Goal: Task Accomplishment & Management: Complete application form

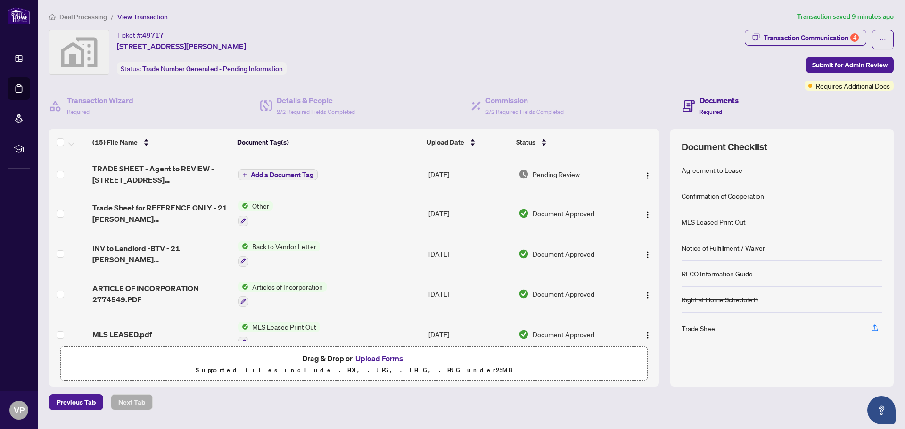
click at [281, 173] on span "Add a Document Tag" at bounding box center [282, 175] width 63 height 7
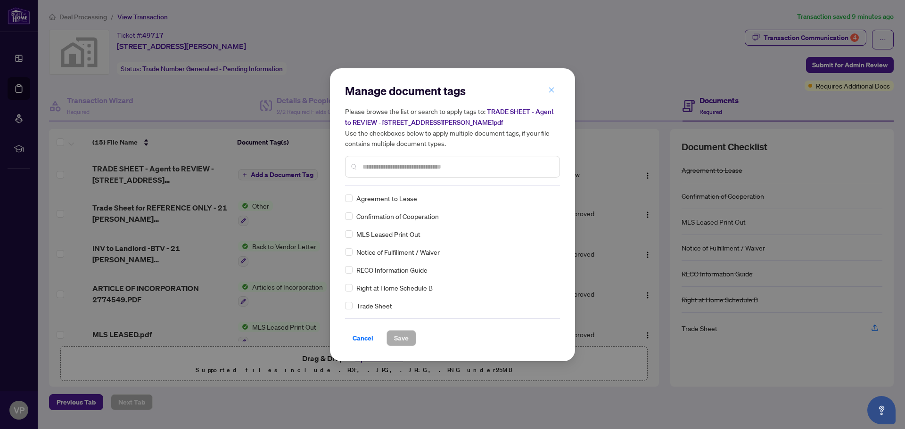
click at [553, 90] on icon "close" at bounding box center [551, 90] width 7 height 7
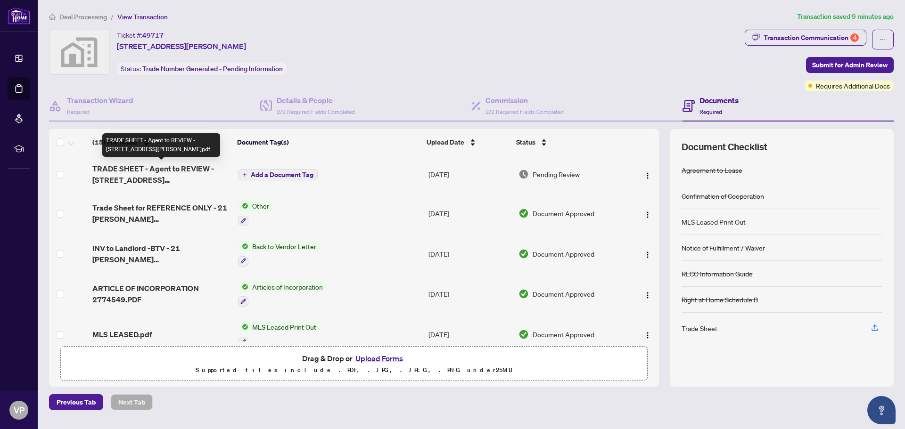
click at [147, 171] on span "TRADE SHEET - Agent to REVIEW - [STREET_ADDRESS][PERSON_NAME]pdf" at bounding box center [161, 174] width 138 height 23
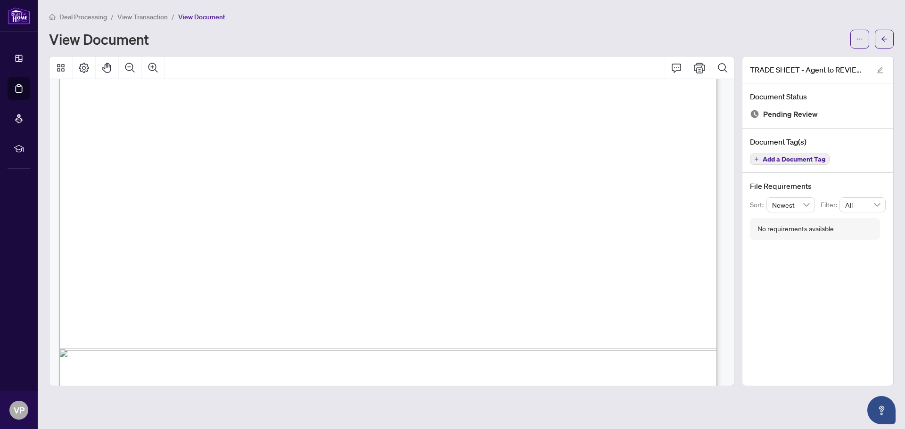
scroll to position [564, 0]
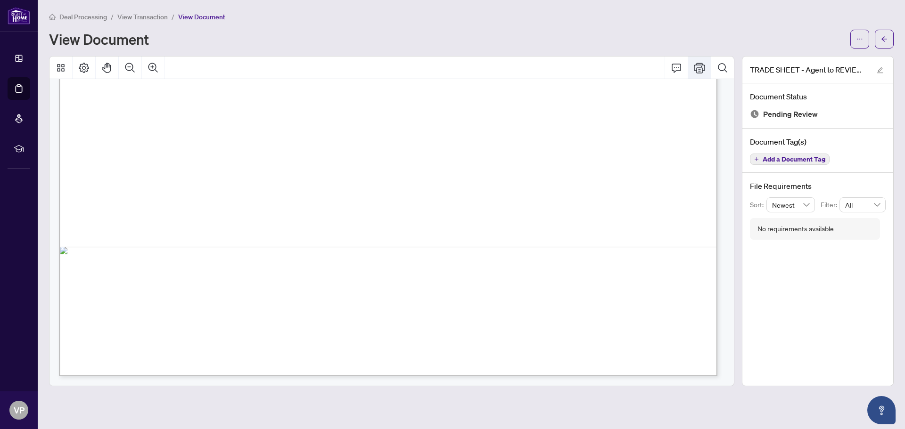
click at [697, 66] on icon "Print" at bounding box center [699, 67] width 11 height 11
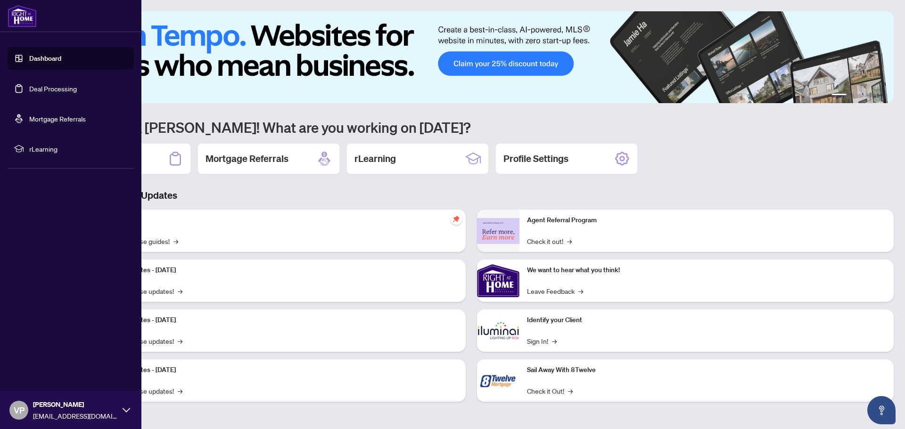
click at [63, 88] on link "Deal Processing" at bounding box center [53, 88] width 48 height 8
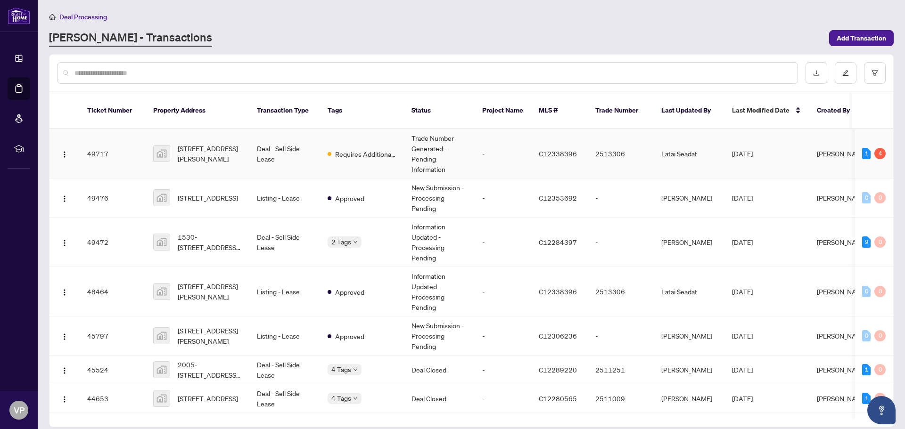
click at [260, 138] on td "Deal - Sell Side Lease" at bounding box center [284, 153] width 71 height 49
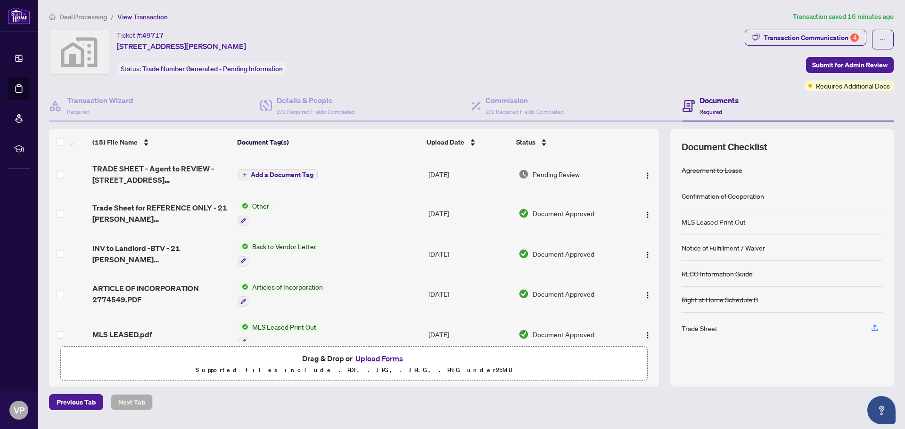
click at [383, 357] on button "Upload Forms" at bounding box center [379, 359] width 53 height 12
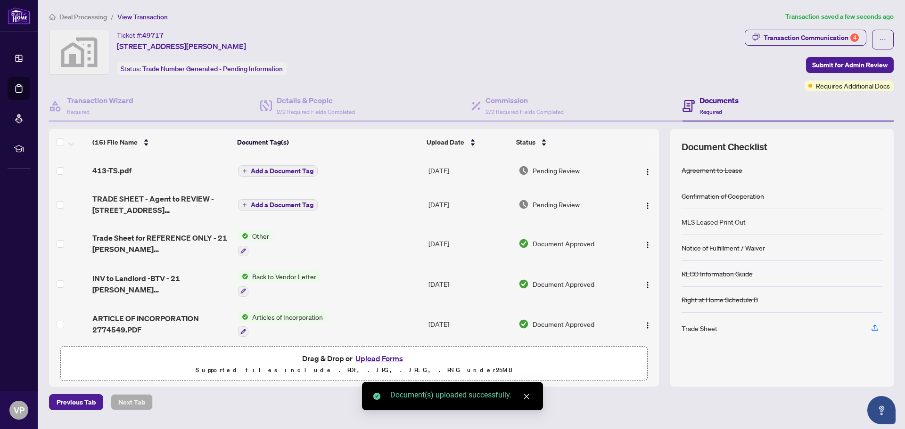
click at [280, 168] on span "Add a Document Tag" at bounding box center [282, 171] width 63 height 7
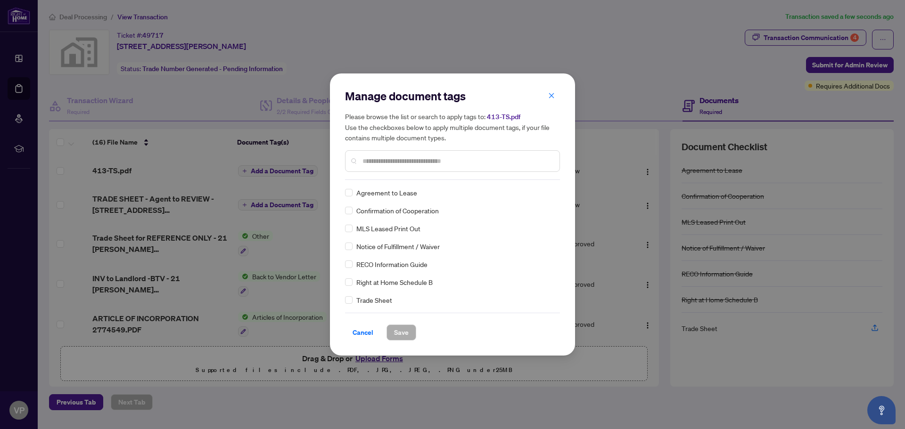
click at [376, 165] on input "text" at bounding box center [456, 161] width 189 height 10
click at [401, 331] on span "Save" at bounding box center [401, 332] width 15 height 15
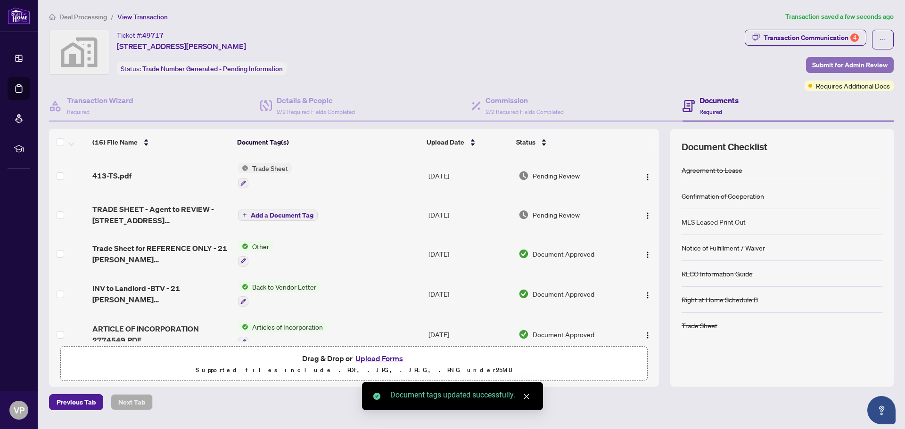
click at [861, 64] on span "Submit for Admin Review" at bounding box center [849, 64] width 75 height 15
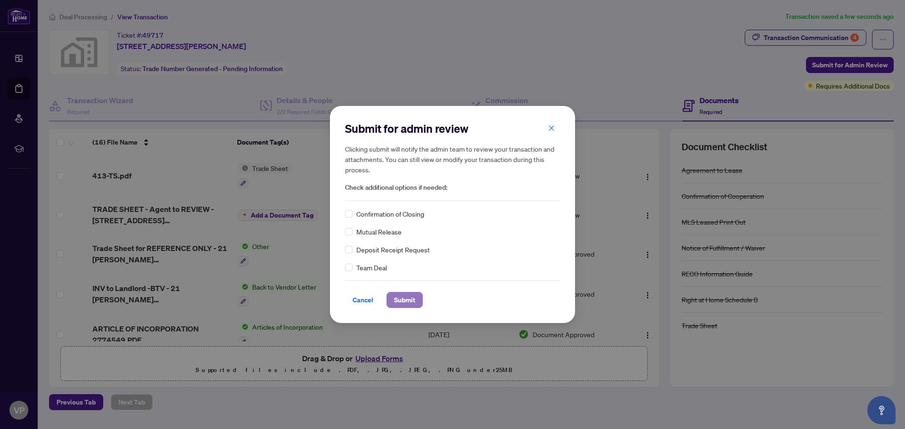
click at [400, 301] on span "Submit" at bounding box center [404, 300] width 21 height 15
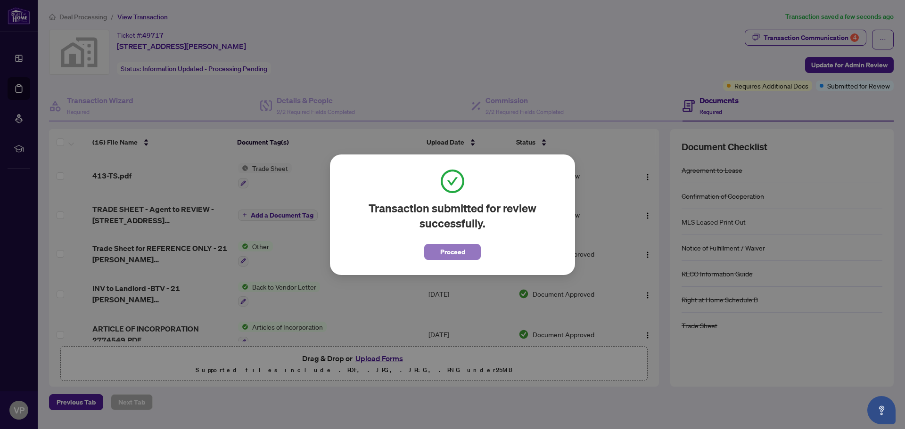
click at [453, 251] on span "Proceed" at bounding box center [452, 252] width 25 height 15
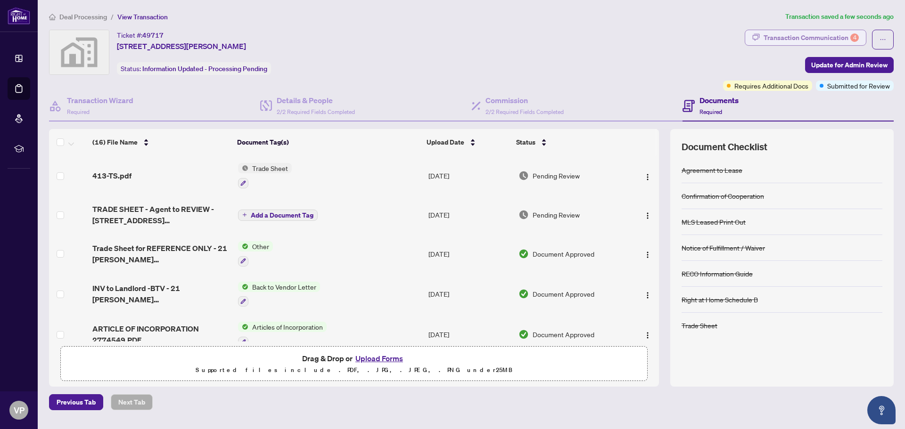
click at [795, 34] on div "Transaction Communication 4" at bounding box center [810, 37] width 95 height 15
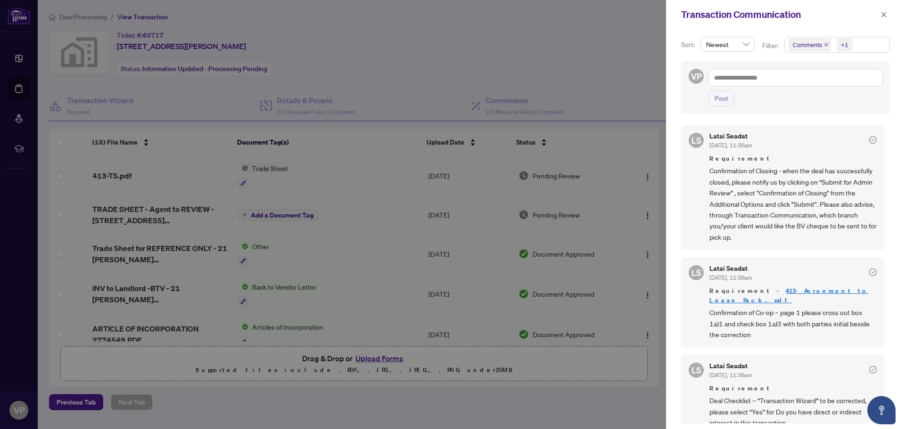
click at [781, 289] on link "413-Agreement to Lease Pack.pdf" at bounding box center [788, 295] width 159 height 17
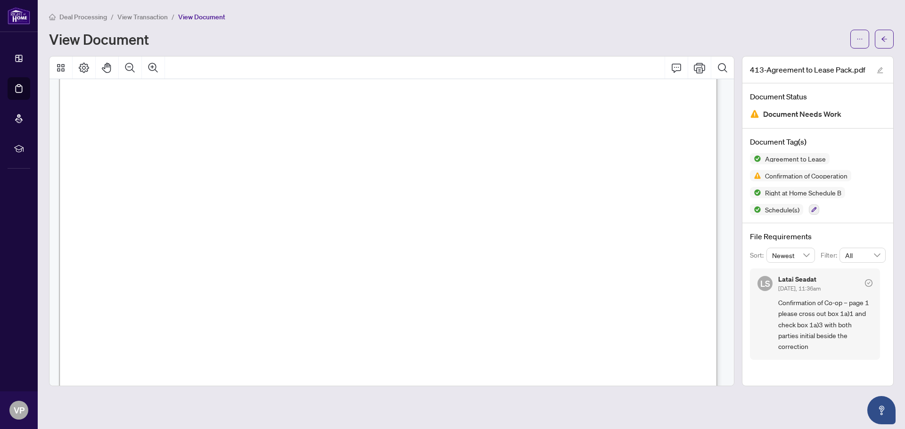
scroll to position [236, 0]
drag, startPoint x: 394, startPoint y: 227, endPoint x: 205, endPoint y: 214, distance: 189.4
click at [332, 237] on span "LANDLORD BROKERAGE (Multiple Representation)" at bounding box center [228, 238] width 210 height 11
drag, startPoint x: 204, startPoint y: 212, endPoint x: 396, endPoint y: 227, distance: 193.3
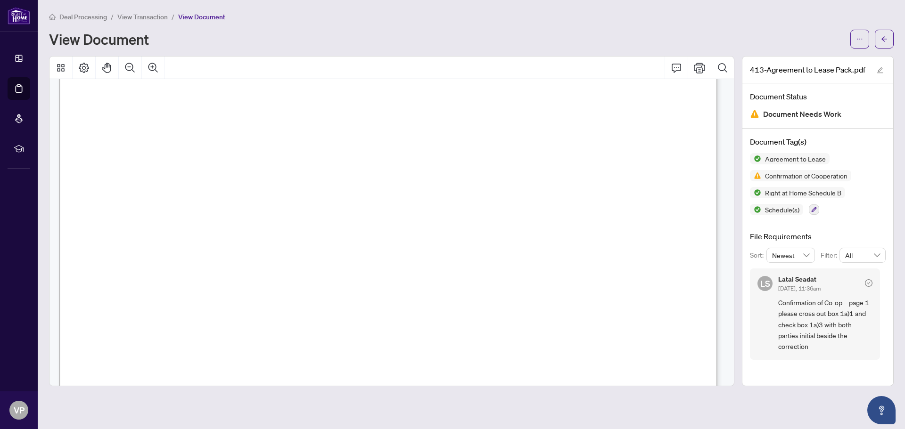
click at [332, 235] on span "LANDLORD BROKERAGE (Multiple Representation)" at bounding box center [228, 238] width 210 height 11
click at [782, 176] on span "Confirmation of Cooperation" at bounding box center [806, 175] width 90 height 7
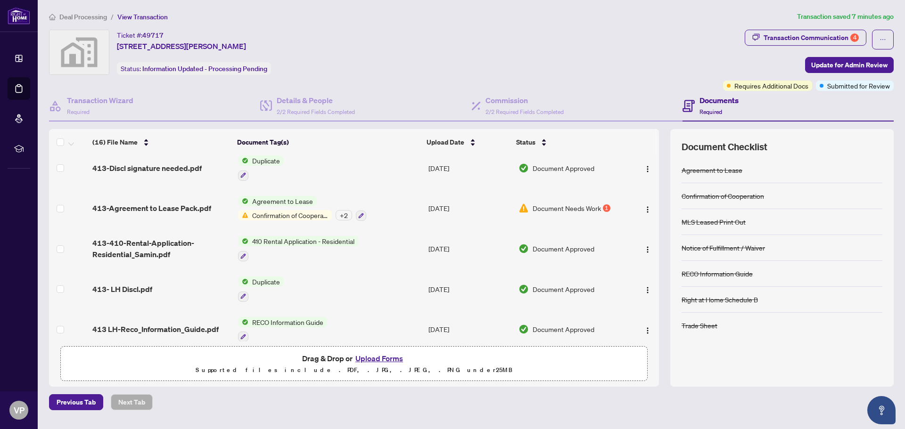
scroll to position [410, 0]
click at [361, 212] on icon "button" at bounding box center [361, 214] width 5 height 5
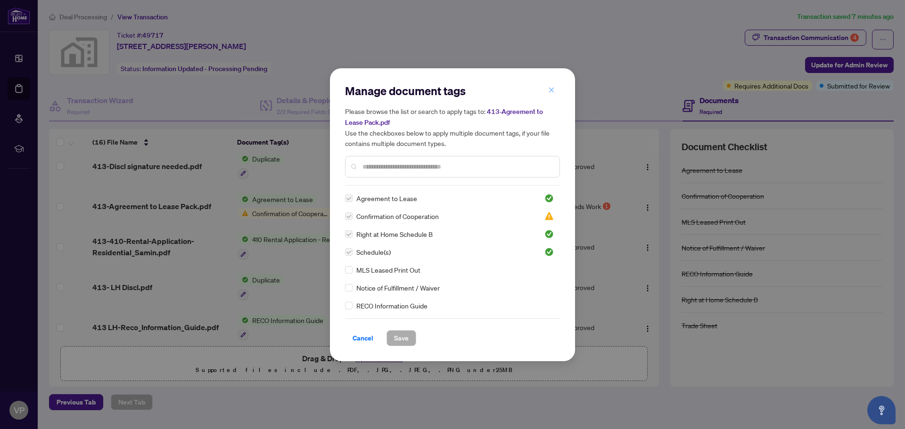
click at [553, 90] on icon "close" at bounding box center [551, 90] width 7 height 7
